Goal: Task Accomplishment & Management: Manage account settings

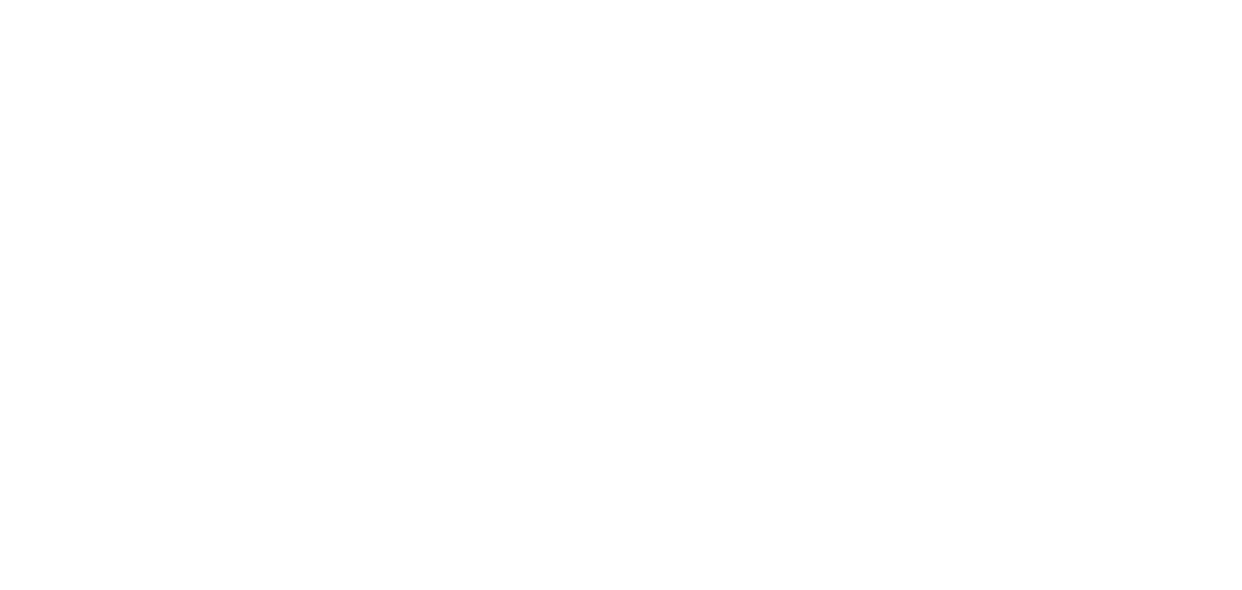
select select "*"
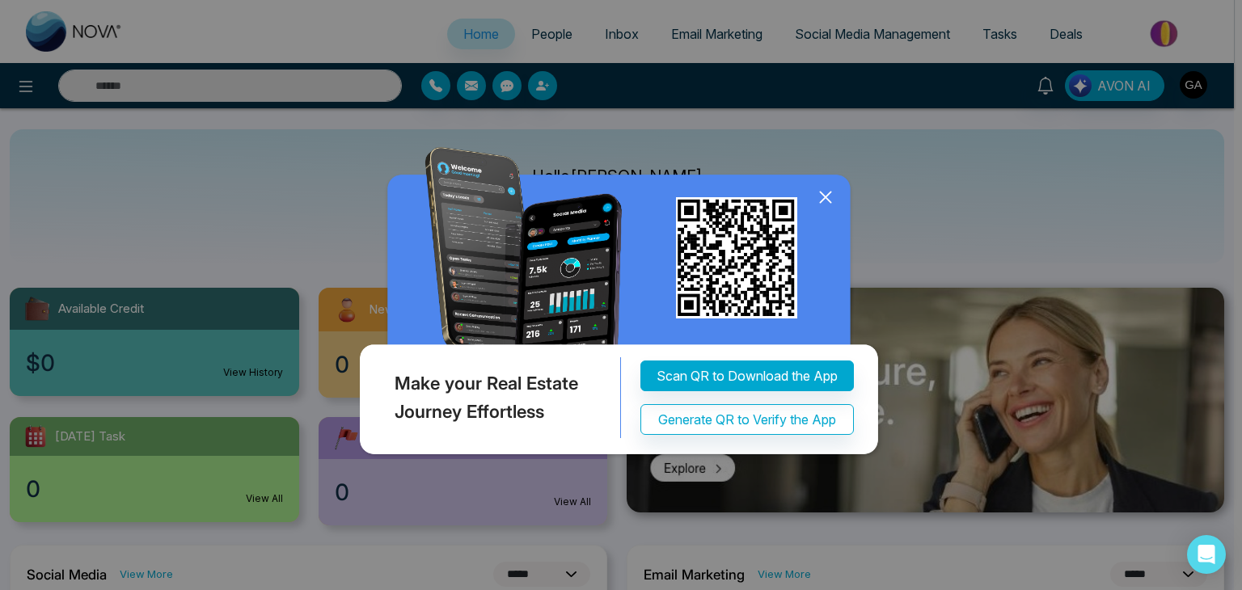
click at [825, 198] on icon at bounding box center [825, 197] width 11 height 11
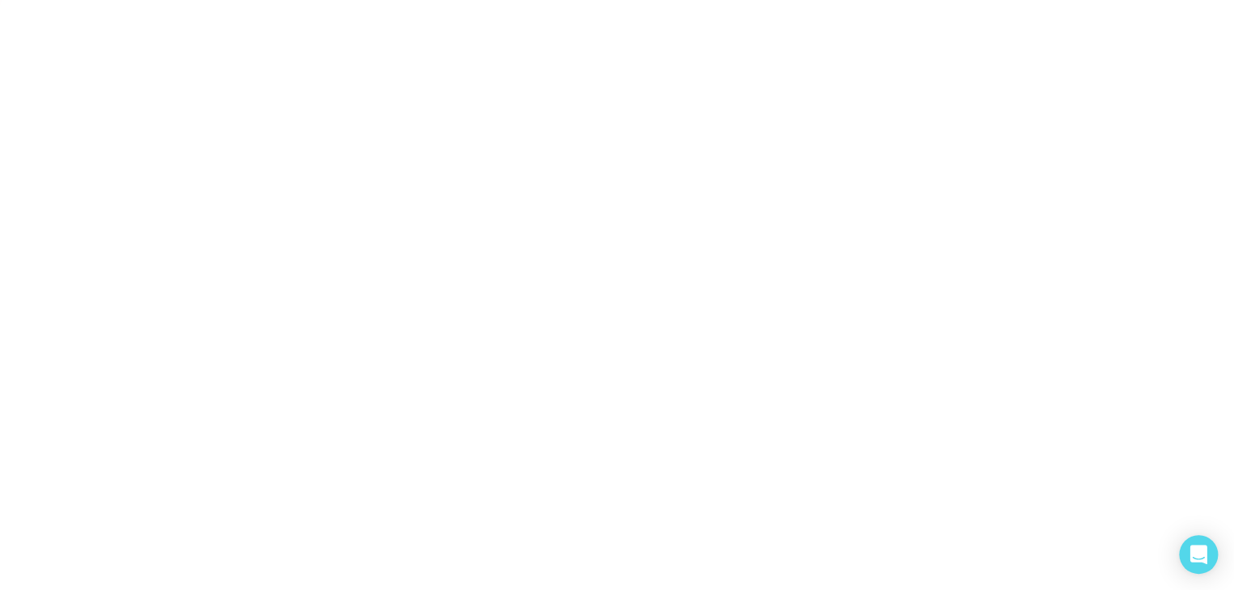
select select "*"
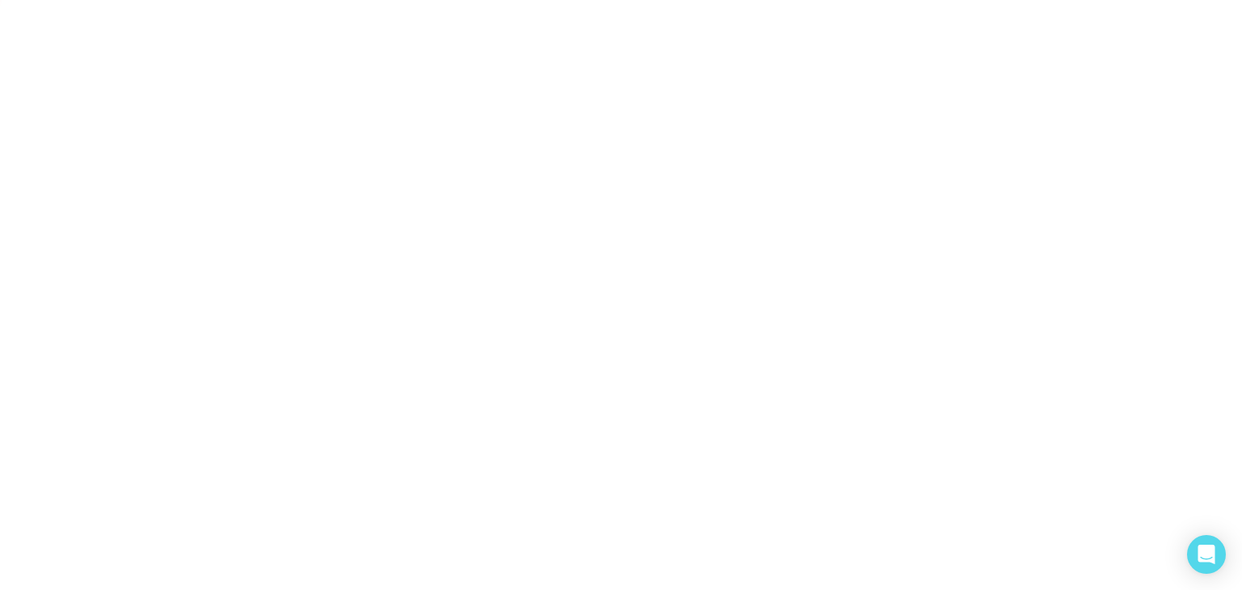
select select "*"
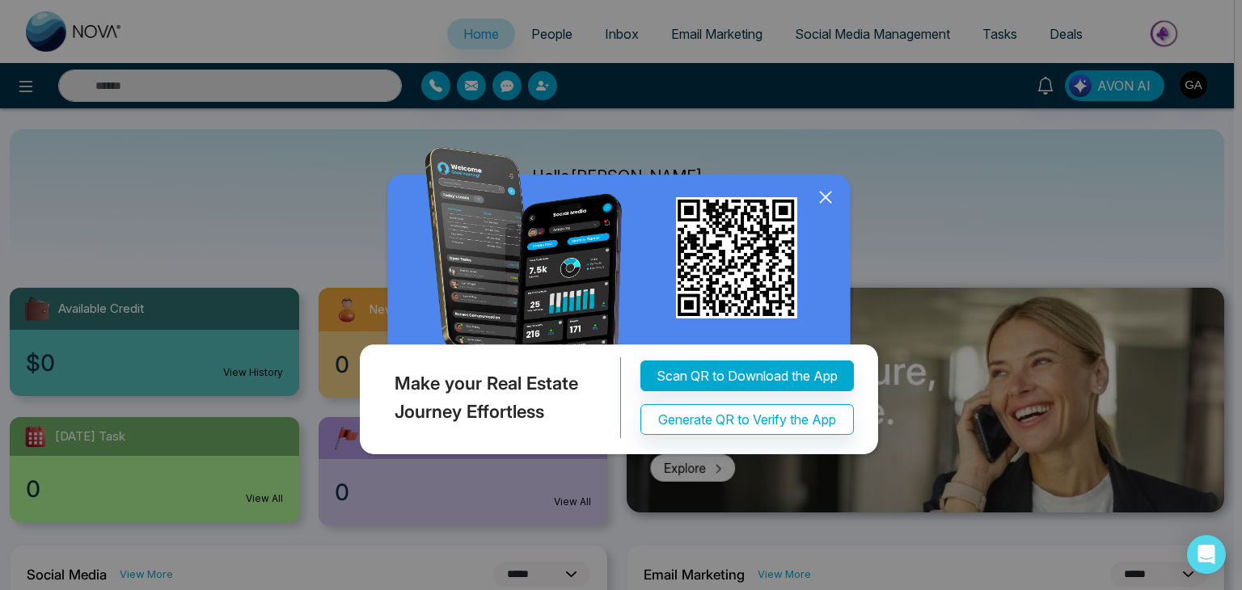
click at [699, 113] on div "Make your Real Estate Journey Effortless Scan QR to Download the App Generate Q…" at bounding box center [621, 284] width 531 height 353
click at [822, 197] on icon at bounding box center [826, 197] width 24 height 24
